Goal: Information Seeking & Learning: Learn about a topic

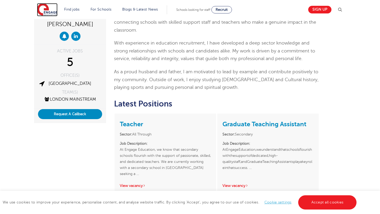
scroll to position [105, 0]
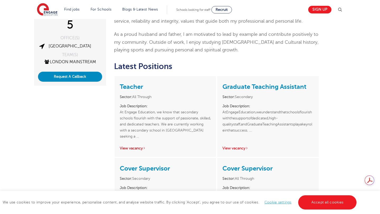
click at [139, 146] on link "View vacancy" at bounding box center [133, 148] width 26 height 4
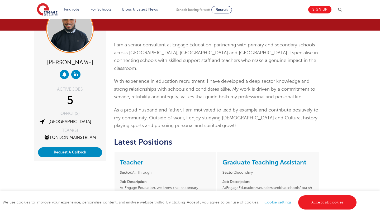
scroll to position [0, 0]
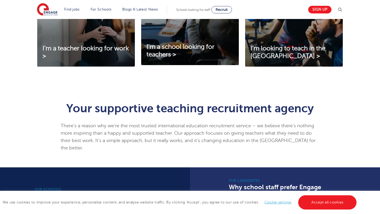
scroll to position [206, 0]
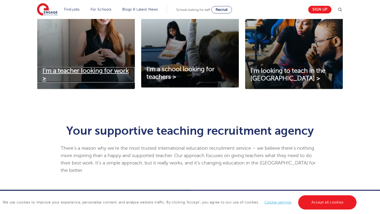
click at [108, 75] on link "I'm a teacher looking for work >" at bounding box center [86, 74] width 98 height 15
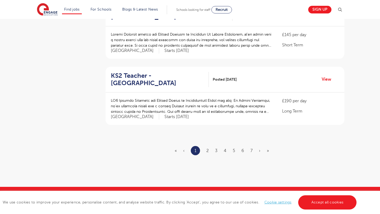
scroll to position [634, 0]
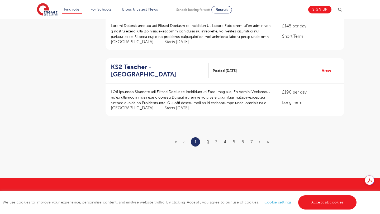
click at [207, 140] on link "2" at bounding box center [207, 142] width 2 height 5
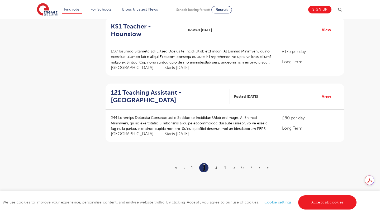
scroll to position [586, 0]
click at [215, 165] on link "3" at bounding box center [216, 167] width 2 height 5
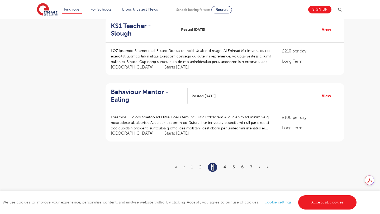
scroll to position [0, 0]
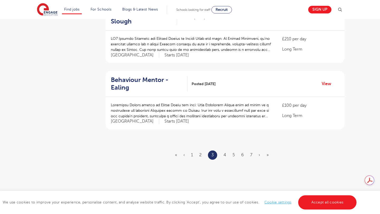
scroll to position [599, 0]
click at [200, 152] on link "2" at bounding box center [200, 154] width 2 height 5
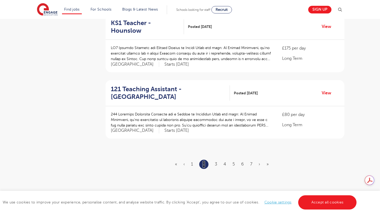
scroll to position [575, 0]
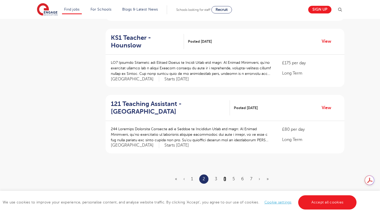
click at [226, 177] on link "4" at bounding box center [224, 179] width 3 height 5
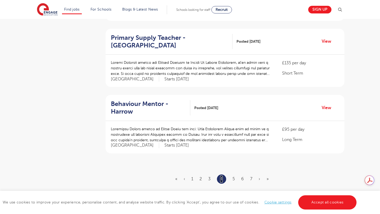
scroll to position [0, 0]
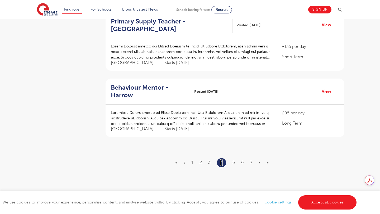
scroll to position [592, 0]
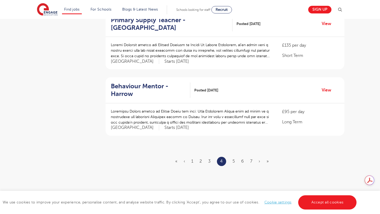
click at [232, 157] on ul "« ‹ 1 2 3 4 5 6 7 › »" at bounding box center [225, 161] width 100 height 9
click at [233, 159] on link "5" at bounding box center [233, 161] width 2 height 5
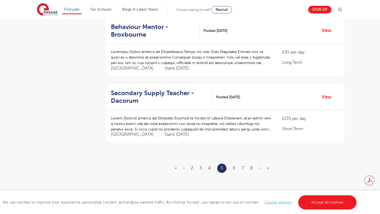
scroll to position [588, 0]
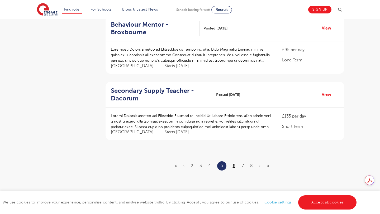
click at [234, 166] on link "6" at bounding box center [234, 166] width 3 height 5
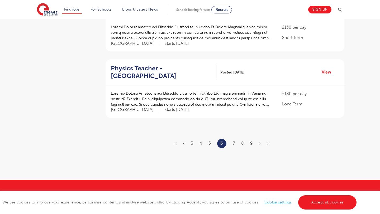
scroll to position [610, 0]
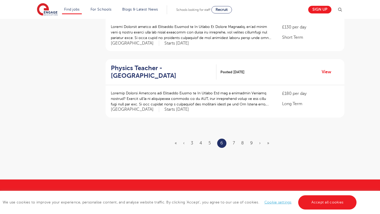
click at [231, 139] on ul "« ‹ 3 4 5 6 7 8 9 › »" at bounding box center [225, 143] width 101 height 9
click at [235, 139] on ul "« ‹ 3 4 5 6 7 8 9 › »" at bounding box center [225, 143] width 101 height 9
click at [233, 141] on link "7" at bounding box center [234, 143] width 2 height 5
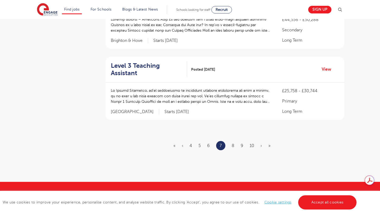
scroll to position [0, 0]
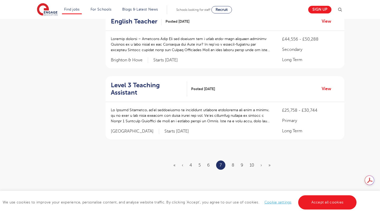
scroll to position [591, 0]
click at [232, 162] on link "8" at bounding box center [233, 164] width 3 height 5
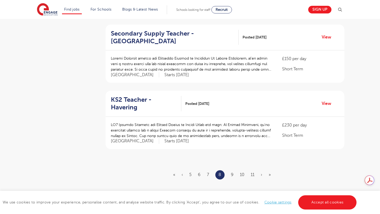
scroll to position [578, 0]
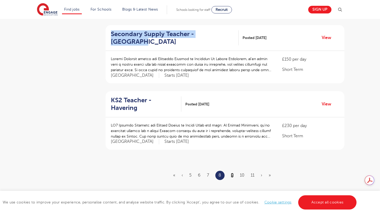
click at [232, 173] on link "9" at bounding box center [232, 175] width 3 height 5
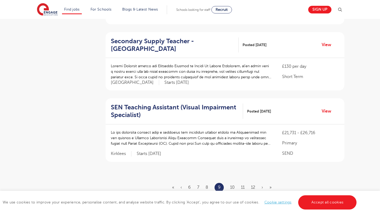
scroll to position [571, 0]
click at [230, 185] on link "10" at bounding box center [232, 187] width 4 height 5
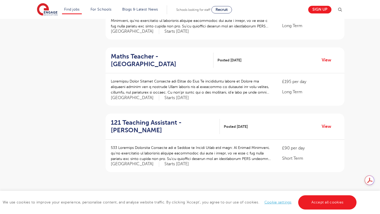
scroll to position [0, 0]
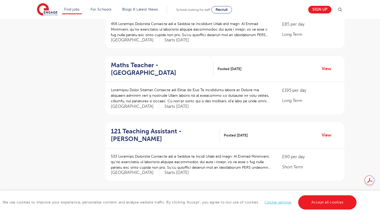
scroll to position [590, 0]
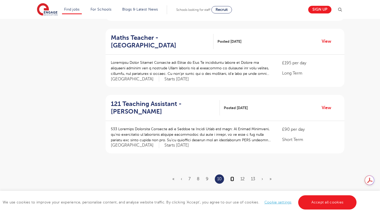
click at [234, 177] on link "11" at bounding box center [232, 179] width 4 height 5
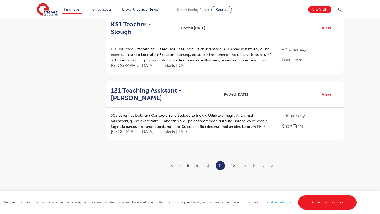
scroll to position [588, 0]
click at [235, 163] on link "12" at bounding box center [233, 165] width 4 height 5
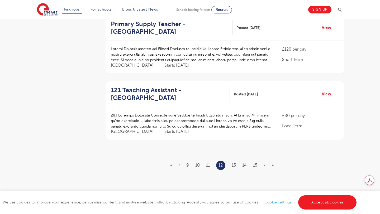
scroll to position [0, 0]
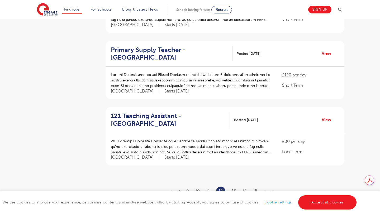
scroll to position [564, 0]
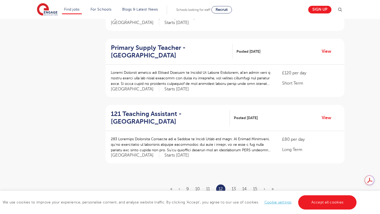
click at [234, 186] on li "13" at bounding box center [234, 189] width 4 height 7
click at [234, 187] on link "13" at bounding box center [234, 189] width 4 height 5
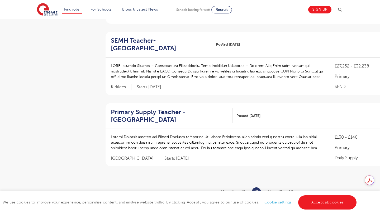
scroll to position [605, 0]
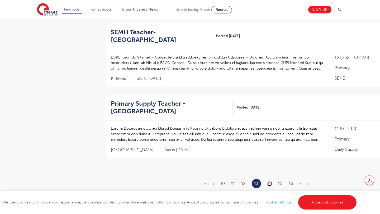
click at [271, 181] on link "14" at bounding box center [269, 183] width 4 height 5
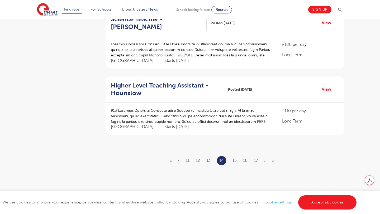
scroll to position [607, 0]
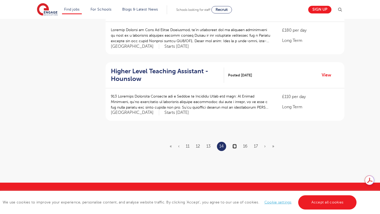
click at [237, 144] on link "15" at bounding box center [234, 146] width 4 height 5
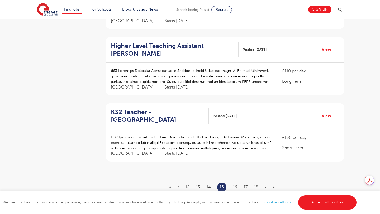
scroll to position [567, 0]
click at [235, 184] on link "16" at bounding box center [235, 186] width 4 height 5
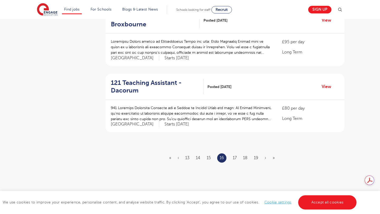
scroll to position [595, 0]
click at [233, 157] on link "17" at bounding box center [235, 157] width 4 height 5
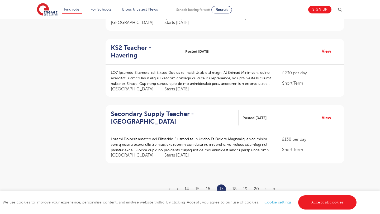
scroll to position [589, 0]
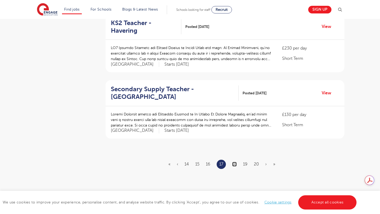
click at [232, 162] on link "18" at bounding box center [234, 164] width 4 height 5
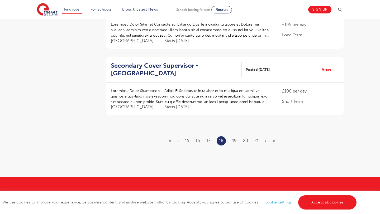
scroll to position [613, 0]
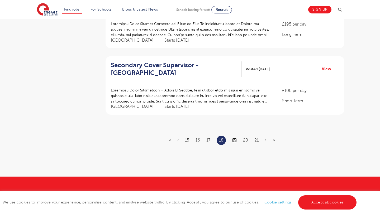
click at [236, 138] on link "19" at bounding box center [234, 140] width 4 height 5
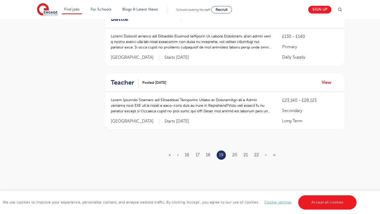
scroll to position [0, 0]
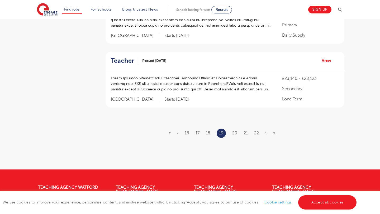
scroll to position [637, 0]
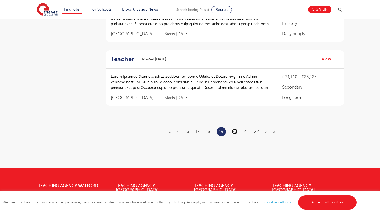
click at [234, 129] on link "20" at bounding box center [234, 131] width 5 height 5
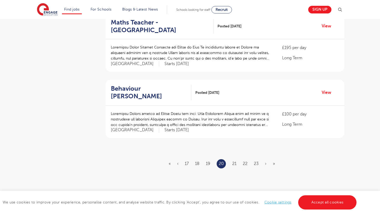
scroll to position [592, 0]
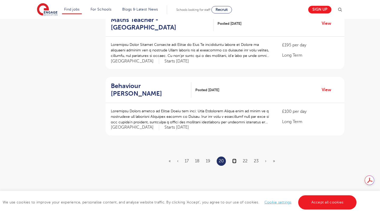
click at [234, 159] on link "21" at bounding box center [234, 161] width 4 height 5
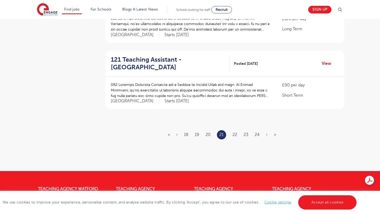
scroll to position [621, 0]
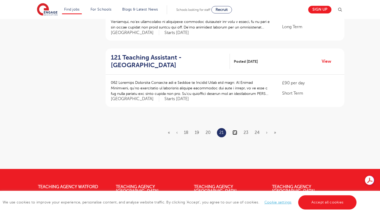
click at [237, 134] on link "22" at bounding box center [234, 132] width 5 height 5
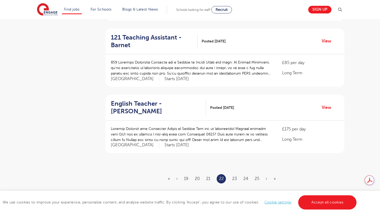
scroll to position [578, 0]
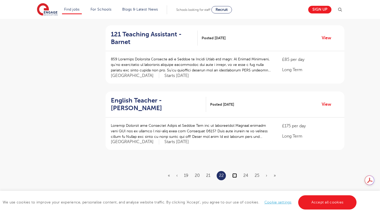
click at [234, 173] on link "23" at bounding box center [234, 175] width 5 height 5
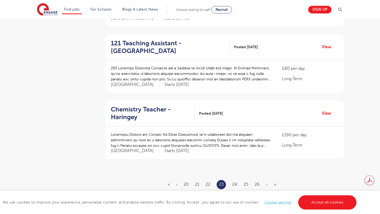
scroll to position [599, 0]
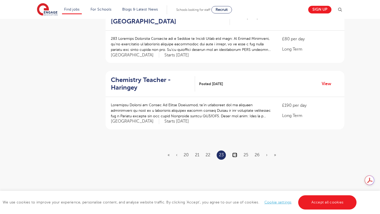
click at [236, 155] on link "24" at bounding box center [234, 155] width 5 height 5
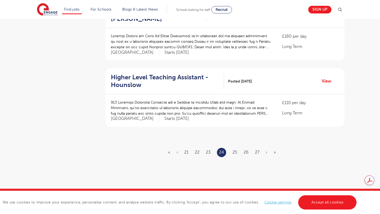
scroll to position [602, 0]
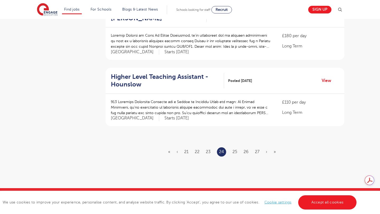
click at [234, 149] on li "25" at bounding box center [234, 152] width 5 height 7
click at [234, 150] on link "25" at bounding box center [234, 152] width 5 height 5
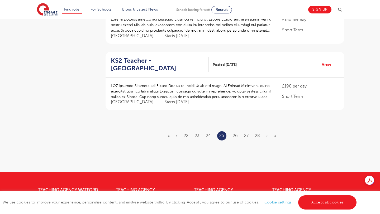
scroll to position [618, 0]
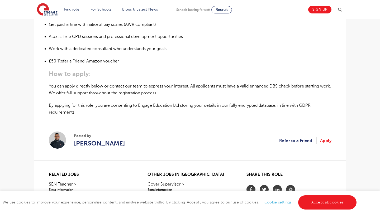
scroll to position [410, 0]
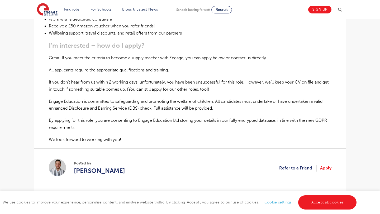
scroll to position [334, 0]
